Goal: Task Accomplishment & Management: Use online tool/utility

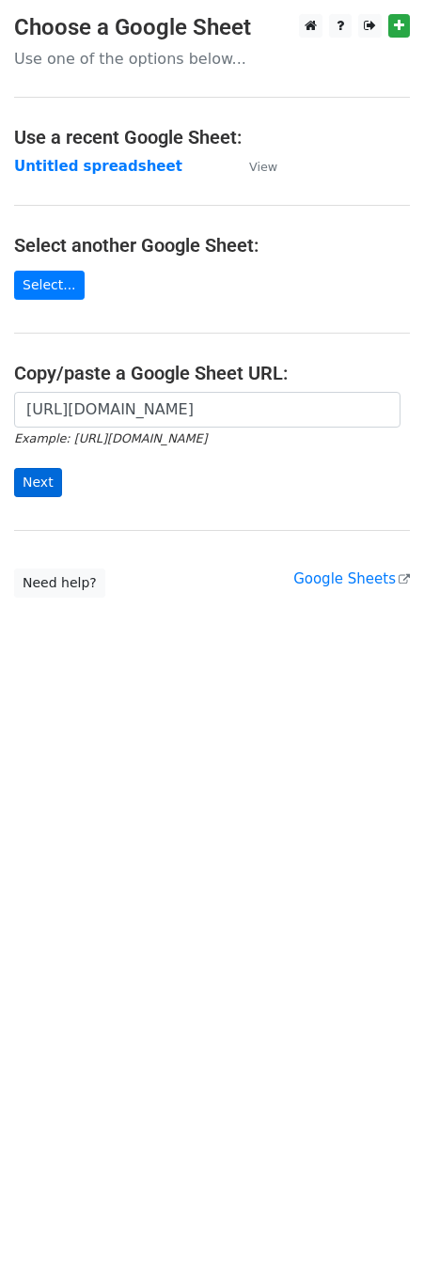
scroll to position [0, 381]
type input "[URL][DOMAIN_NAME]"
click at [37, 480] on input "Next" at bounding box center [38, 482] width 48 height 29
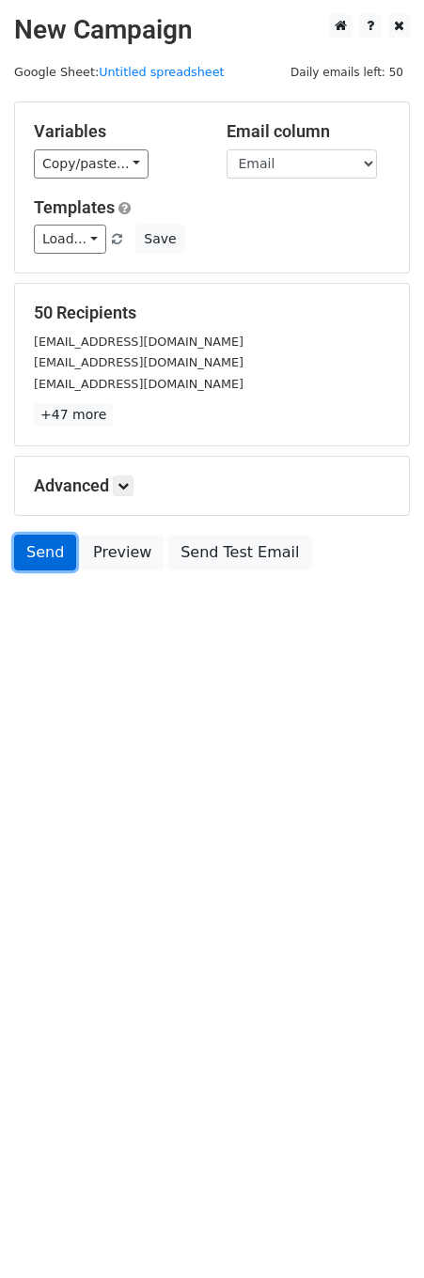
click at [23, 545] on link "Send" at bounding box center [45, 552] width 62 height 36
